Goal: Information Seeking & Learning: Learn about a topic

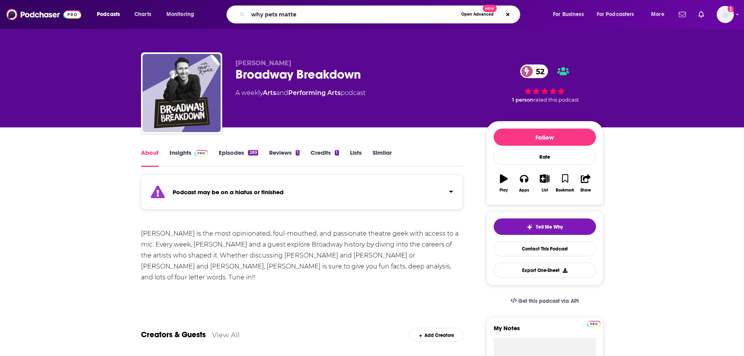
type input "why pets matter"
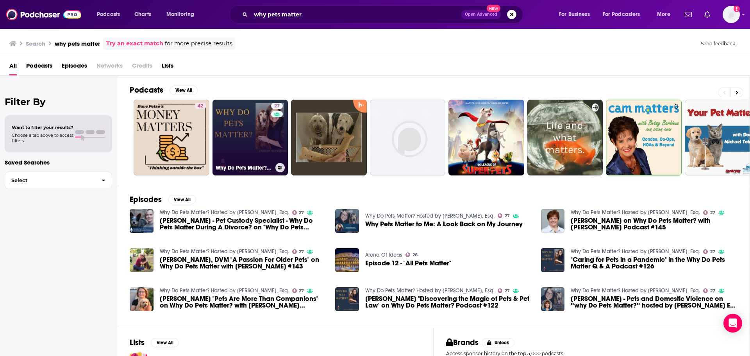
click at [253, 143] on link "27 Why Do Pets Matter? Hosted by [PERSON_NAME], Esq." at bounding box center [250, 138] width 76 height 76
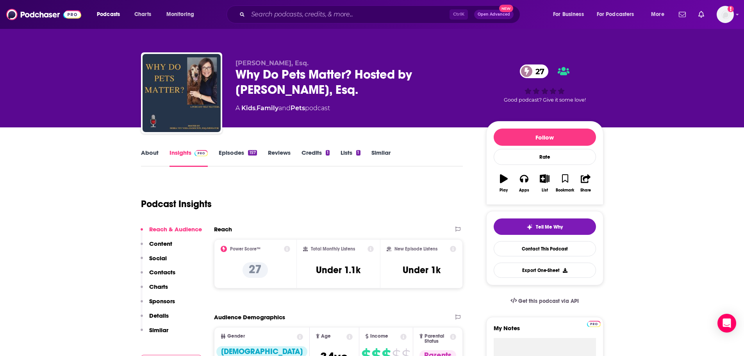
click at [241, 151] on link "Episodes 157" at bounding box center [238, 158] width 38 height 18
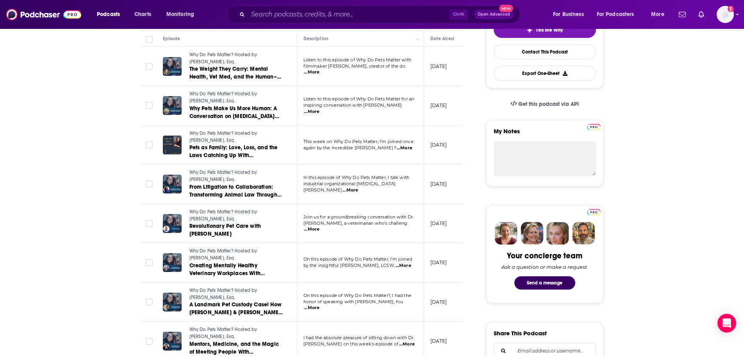
scroll to position [197, 0]
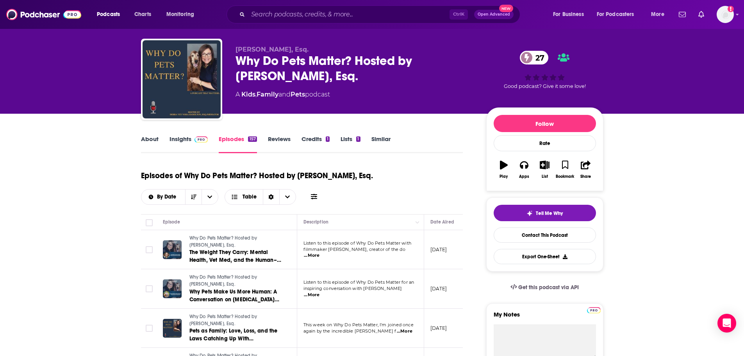
scroll to position [0, 0]
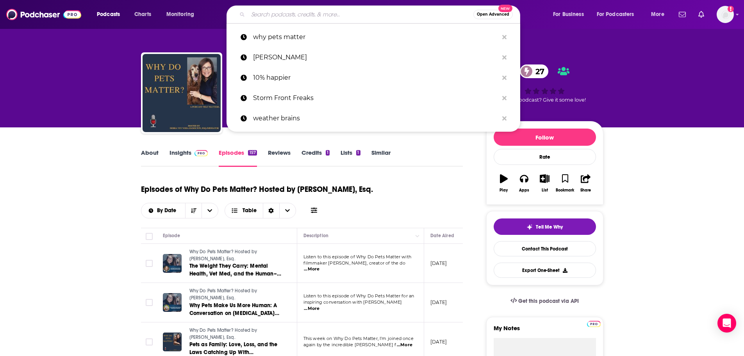
click at [356, 9] on input "Search podcasts, credits, & more..." at bounding box center [360, 14] width 225 height 12
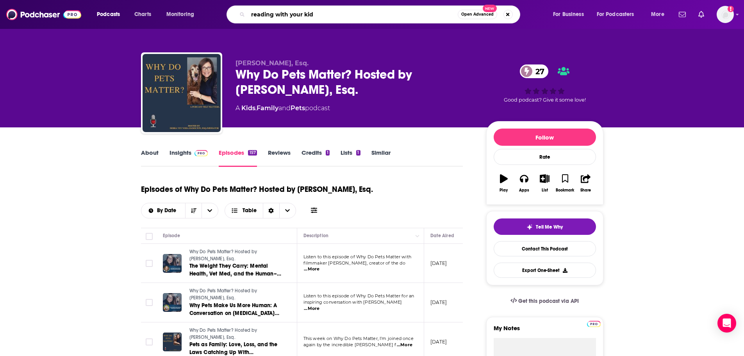
type input "reading with your kids"
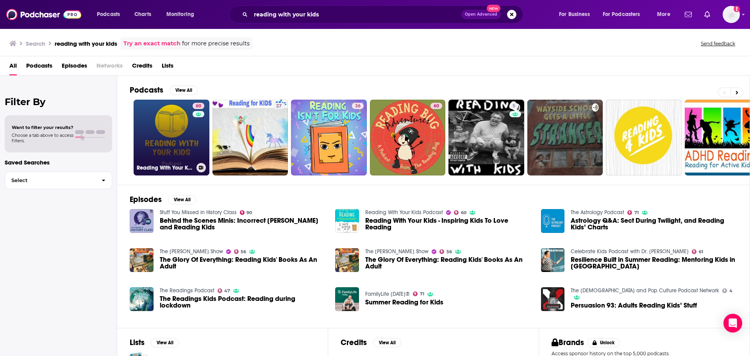
click at [174, 134] on link "60 Reading With Your Kids Podcast" at bounding box center [172, 138] width 76 height 76
